Goal: Communication & Community: Answer question/provide support

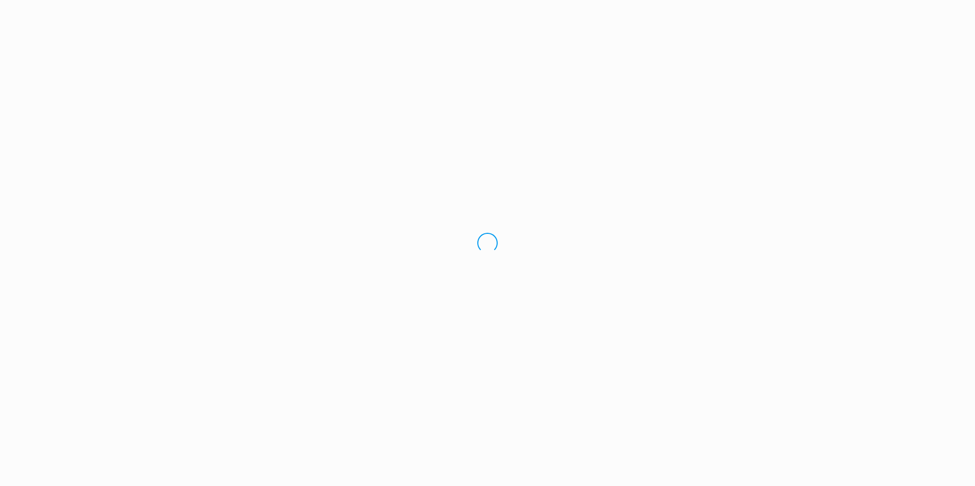
click at [36, 83] on div "Loading.." at bounding box center [487, 243] width 975 height 486
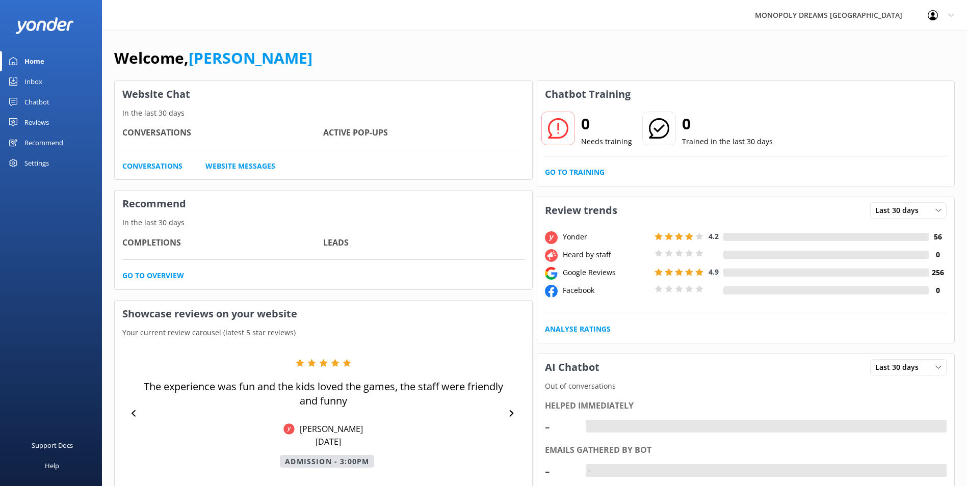
click at [29, 85] on div "Inbox" at bounding box center [33, 81] width 18 height 20
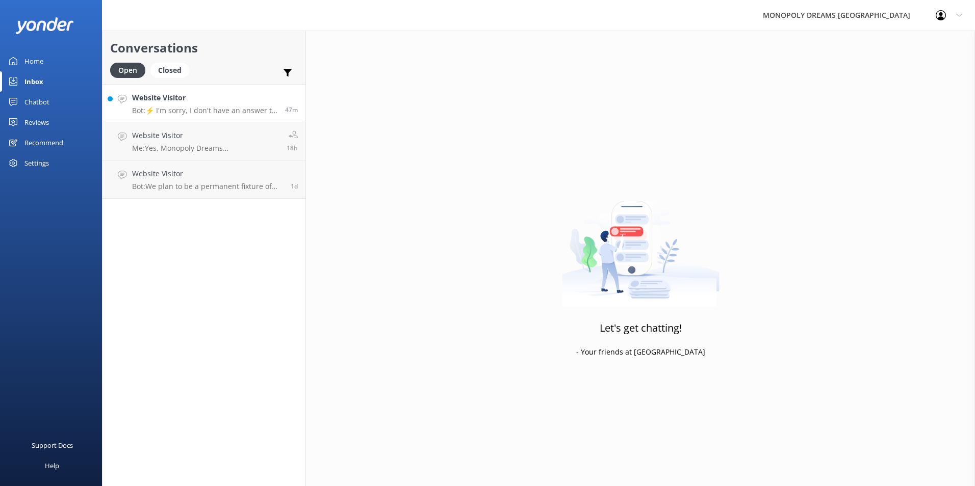
click at [173, 115] on link "Website Visitor Bot: ⚡ I'm sorry, I don't have an answer to your question. Coul…" at bounding box center [203, 103] width 203 height 38
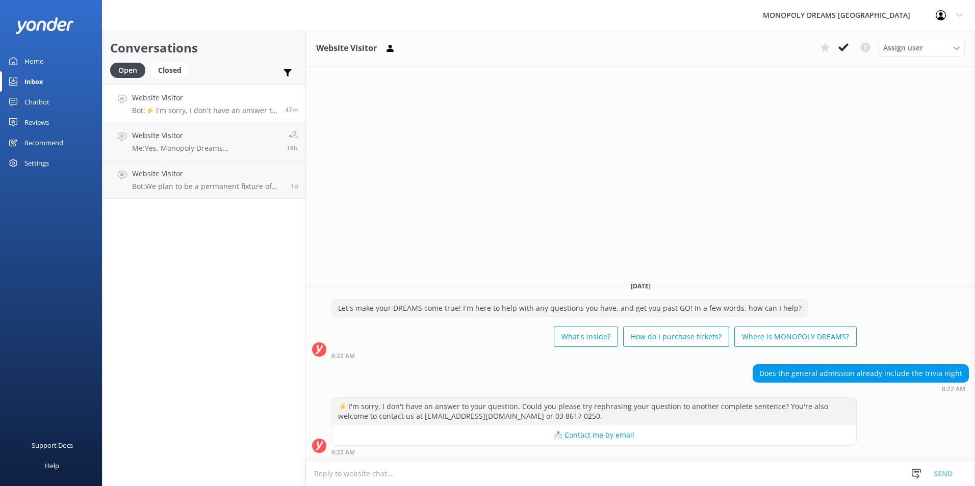
click at [766, 482] on textarea at bounding box center [640, 473] width 669 height 25
type textarea "H"
type textarea "G"
type textarea "H"
type textarea "G"
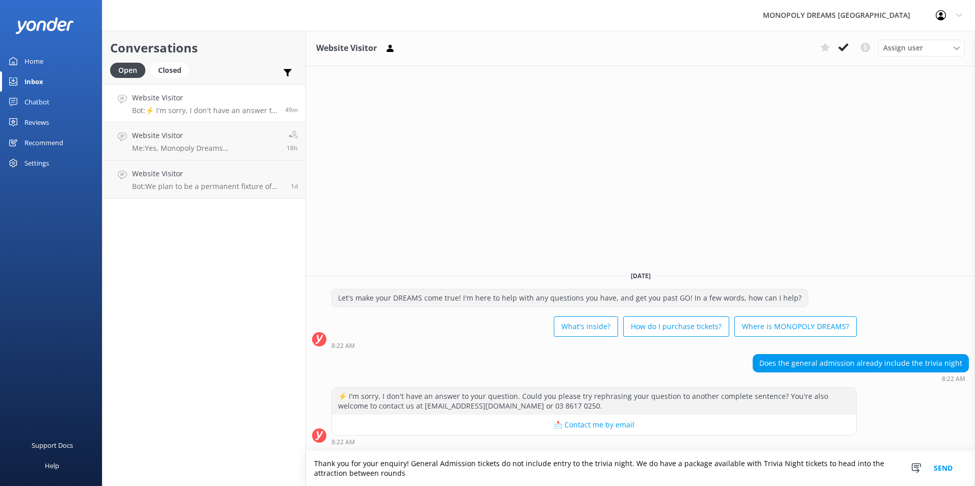
click at [438, 473] on textarea "Thank you for your enquiry! General Admission tickets do not include entry to t…" at bounding box center [640, 468] width 669 height 35
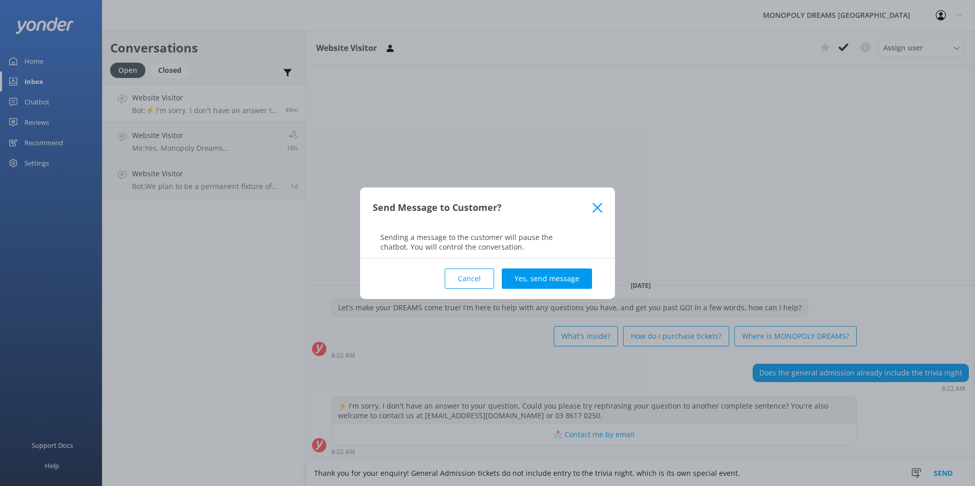
click at [476, 282] on button "Cancel" at bounding box center [469, 279] width 49 height 20
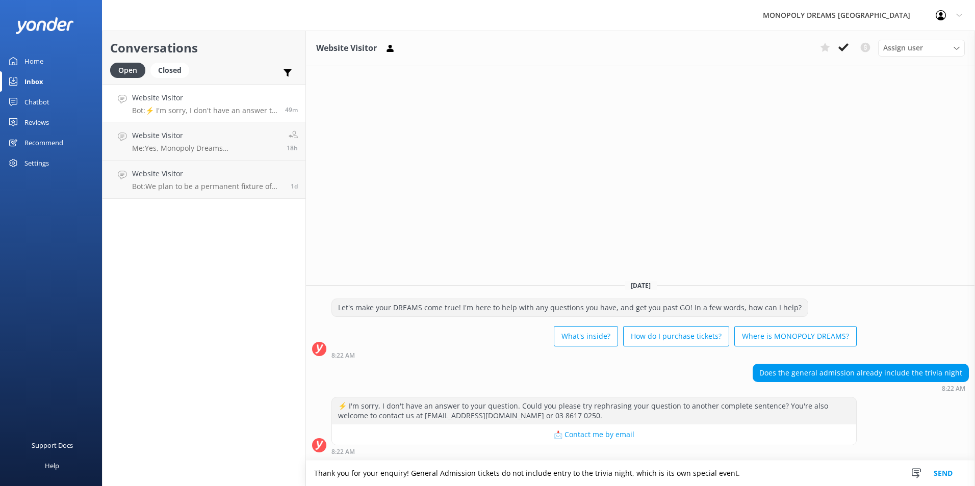
click at [774, 476] on textarea "Thank you for your enquiry! General Admission tickets do not include entry to t…" at bounding box center [640, 473] width 669 height 25
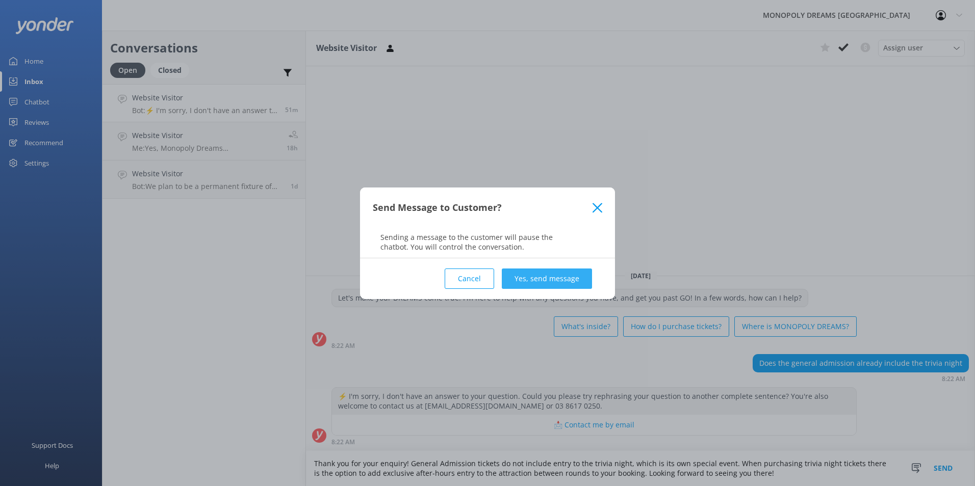
type textarea "Thank you for your enquiry! General Admission tickets do not include entry to t…"
click at [534, 273] on button "Yes, send message" at bounding box center [547, 279] width 90 height 20
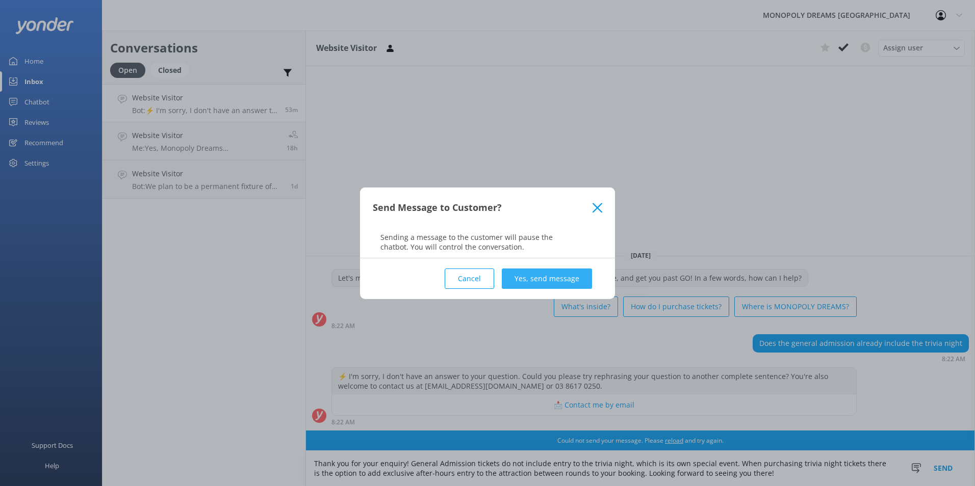
click at [525, 281] on button "Yes, send message" at bounding box center [547, 279] width 90 height 20
